Goal: Download file/media

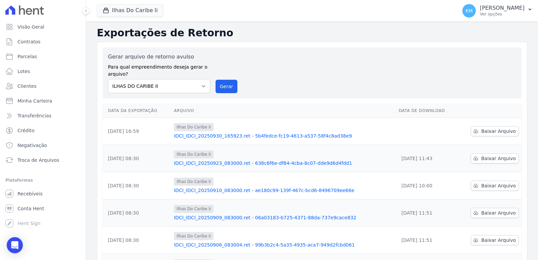
drag, startPoint x: 228, startPoint y: 134, endPoint x: 227, endPoint y: 149, distance: 14.5
click at [228, 135] on link "IDCI_IDCI_20250930_165923.ret - 5b4fedce-fc19-4613-a537-58f4c8ad38e9" at bounding box center [283, 135] width 219 height 7
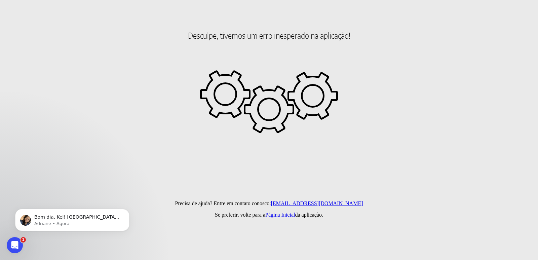
drag, startPoint x: 15, startPoint y: 6, endPoint x: 24, endPoint y: 246, distance: 240.1
click at [25, 77] on html "Desculpe, tivemos um erro inesperado na aplicação! Precisa de ajuda? Entre em c…" at bounding box center [269, 38] width 538 height 77
click at [16, 241] on icon "Abertura do Messenger da Intercom" at bounding box center [13, 244] width 11 height 11
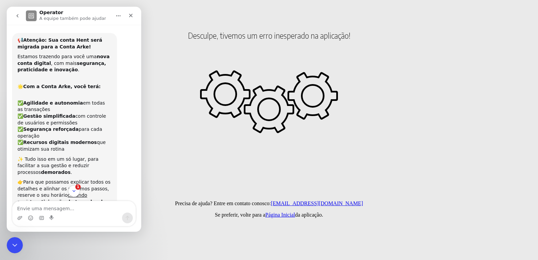
scroll to position [1, 0]
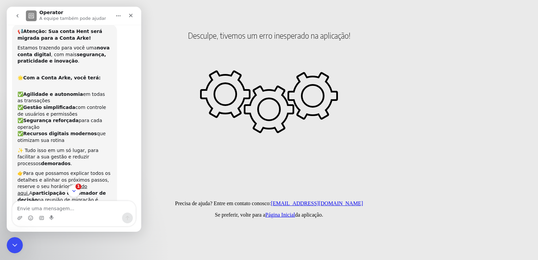
click at [75, 191] on icon "Scroll to bottom" at bounding box center [73, 191] width 3 height 2
click at [76, 192] on icon "Scroll to bottom" at bounding box center [74, 191] width 6 height 6
click at [76, 193] on icon "Scroll to bottom" at bounding box center [74, 191] width 6 height 6
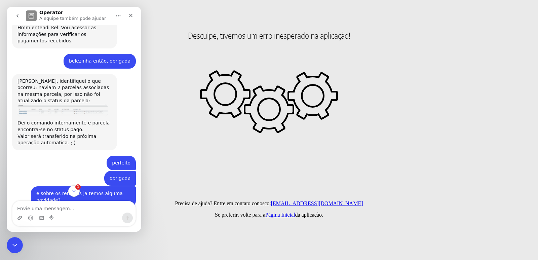
scroll to position [5762, 0]
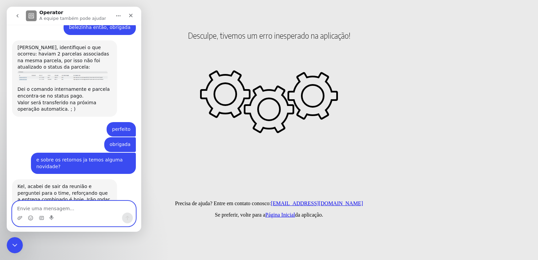
click at [67, 205] on textarea "Envie uma mensagem..." at bounding box center [73, 206] width 123 height 11
click at [67, 206] on textarea "Envie uma mensagem..." at bounding box center [73, 206] width 123 height 11
type textarea "perfeito, obrigada"
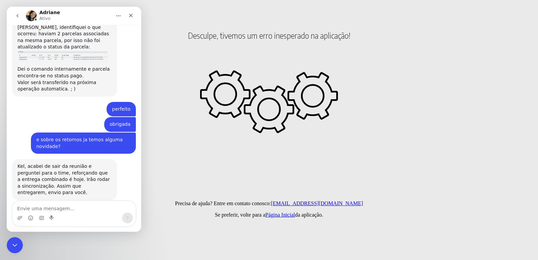
scroll to position [5802, 0]
